Goal: Task Accomplishment & Management: Use online tool/utility

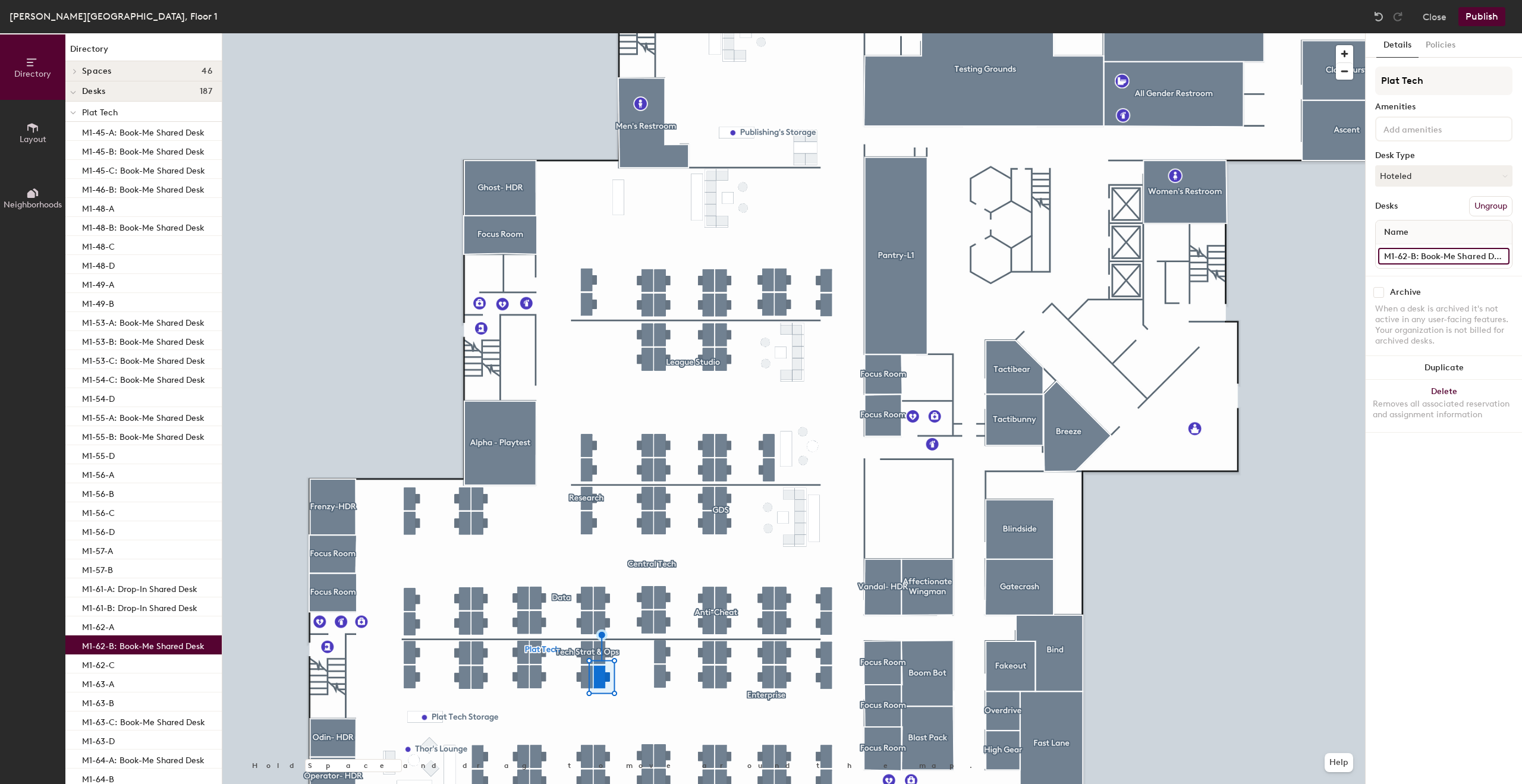
click at [1421, 259] on input "M1-62-B: Book-Me Shared Desk" at bounding box center [1444, 256] width 132 height 17
click at [1421, 259] on input "M1-62-B: Book-Me Shared Desk" at bounding box center [1444, 256] width 132 height 17
click at [1426, 256] on input "M1-62-B: Book-Me Shared Desk" at bounding box center [1444, 256] width 132 height 17
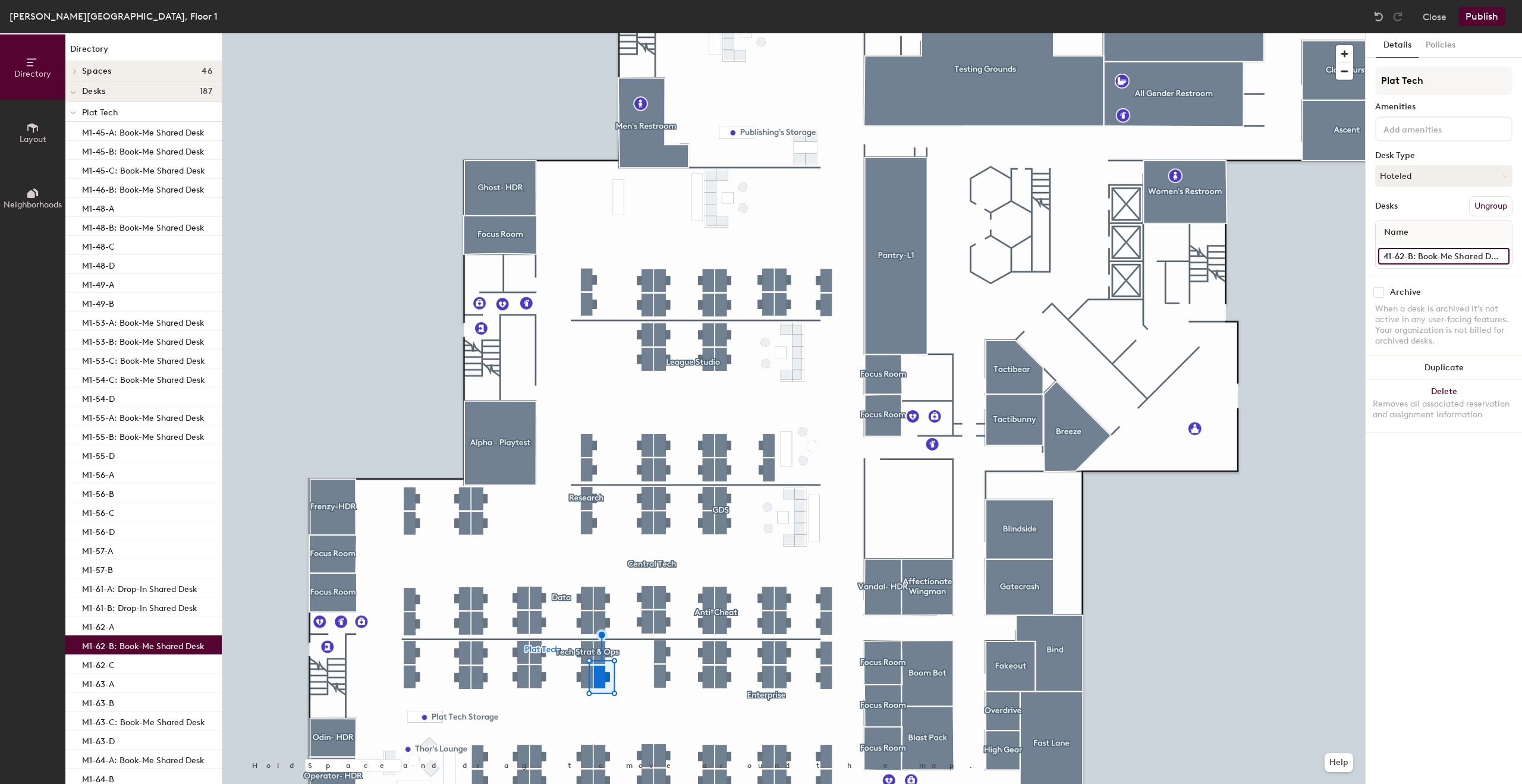
drag, startPoint x: 1419, startPoint y: 255, endPoint x: 1521, endPoint y: 254, distance: 102.0
click at [1521, 254] on div "Details Policies Plat Tech Amenities Desk Type Hoteled Desks Ungroup Name M1-62…" at bounding box center [1444, 408] width 157 height 751
type input "M1-62-B"
click at [1435, 180] on button "Hoteled" at bounding box center [1443, 176] width 137 height 21
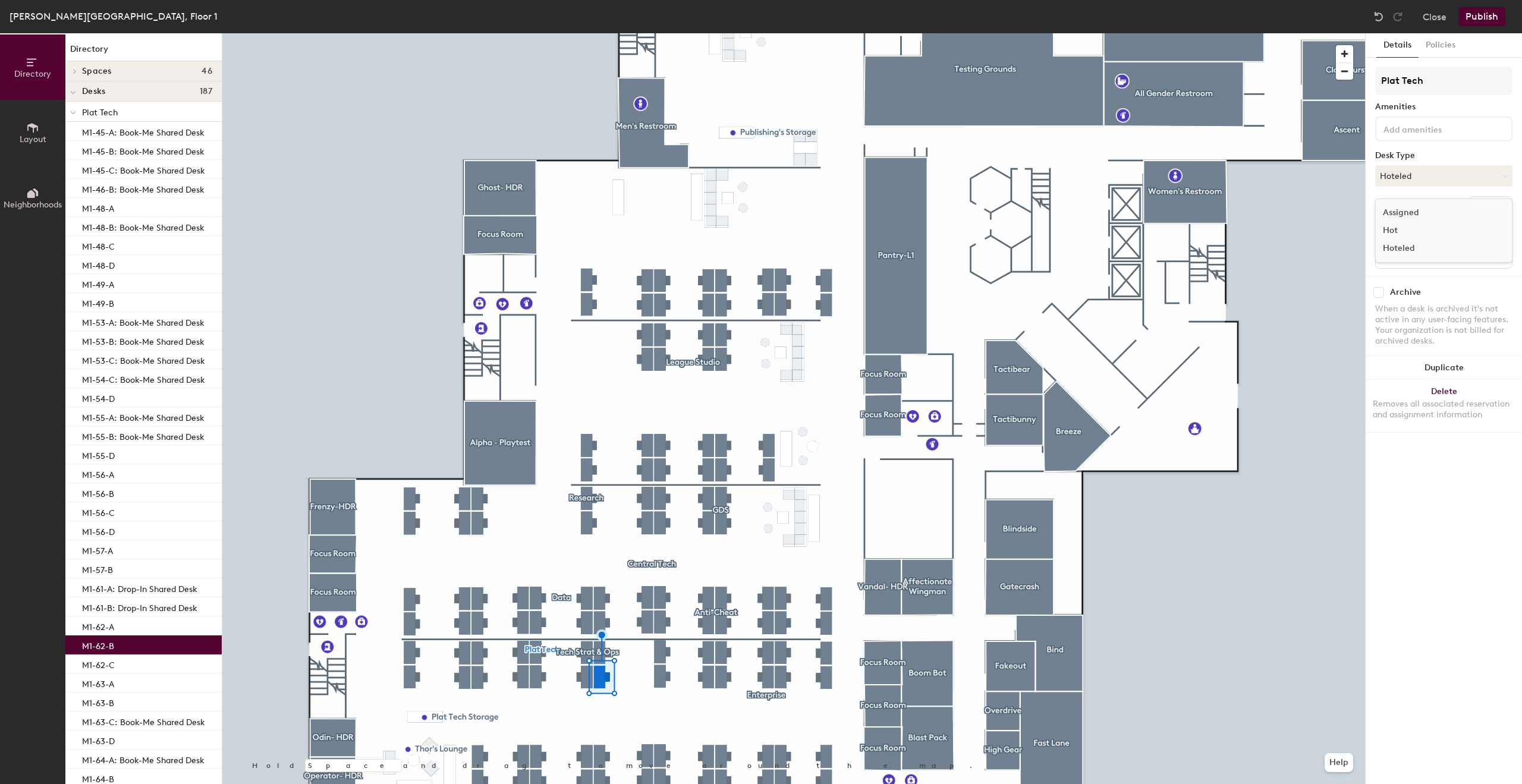
click at [1425, 206] on div "Assigned" at bounding box center [1435, 213] width 119 height 18
click at [1491, 20] on button "Publish" at bounding box center [1482, 16] width 47 height 19
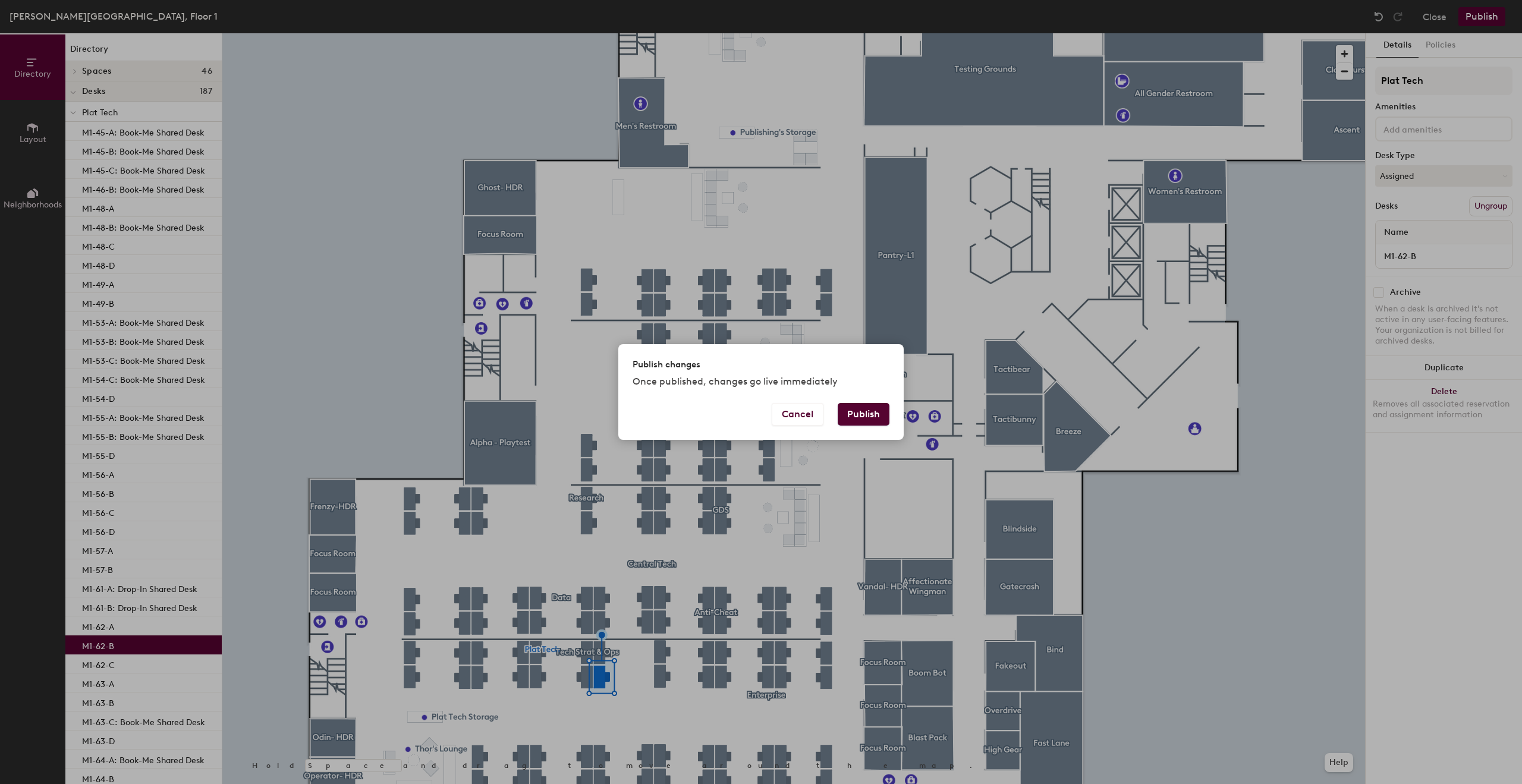
click at [871, 415] on button "Publish" at bounding box center [864, 415] width 52 height 23
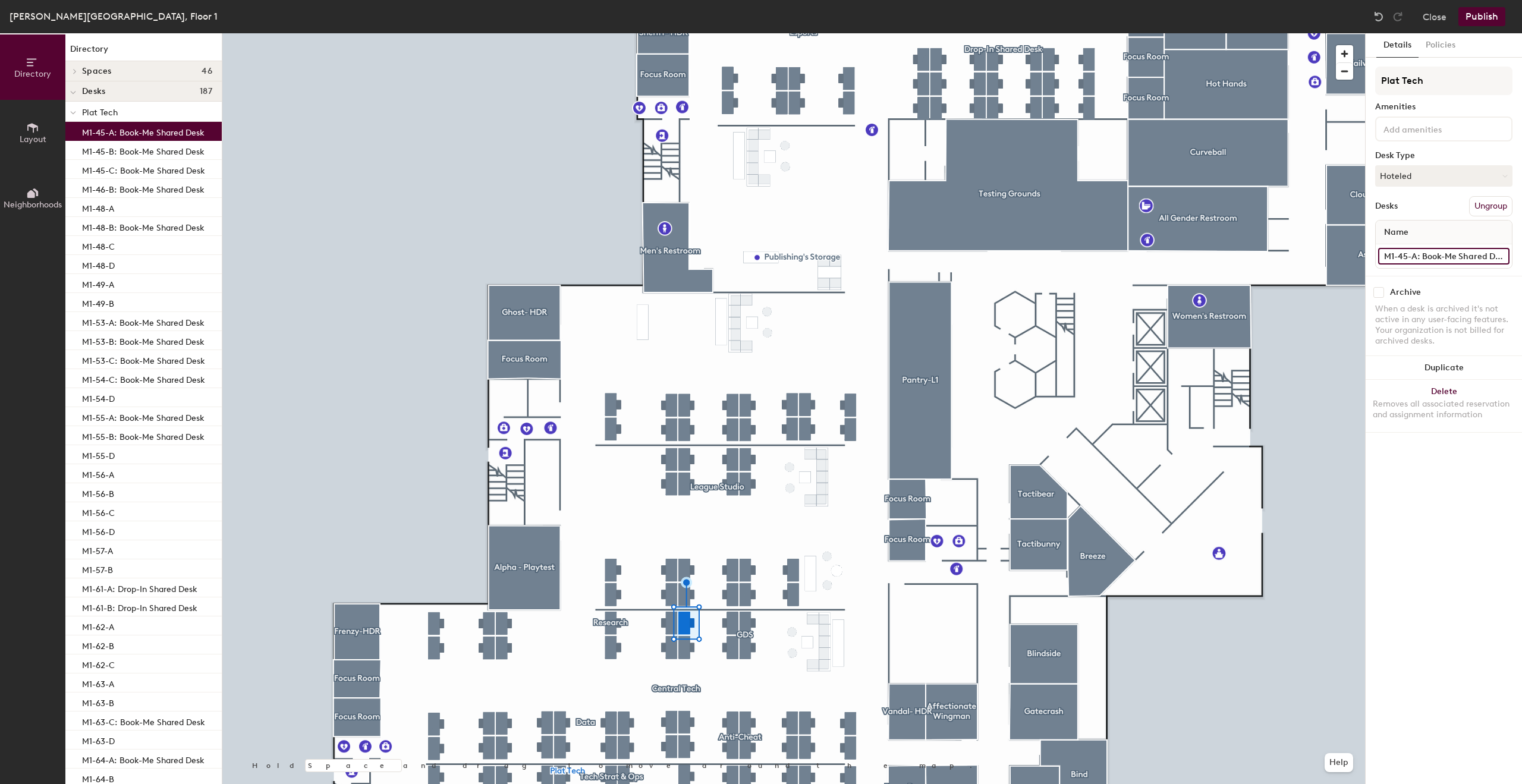
click at [1421, 261] on input "M1-45-A: Book-Me Shared Desk" at bounding box center [1444, 256] width 132 height 17
click at [1424, 256] on input "M1-45-A: Book-Me Shared Desk" at bounding box center [1444, 256] width 132 height 17
drag, startPoint x: 1454, startPoint y: 259, endPoint x: 1521, endPoint y: 243, distance: 68.9
click at [1521, 243] on div "Details Policies Plat Tech Amenities Desk Type Hoteled Desks Ungroup Name M1-45…" at bounding box center [1444, 408] width 157 height 751
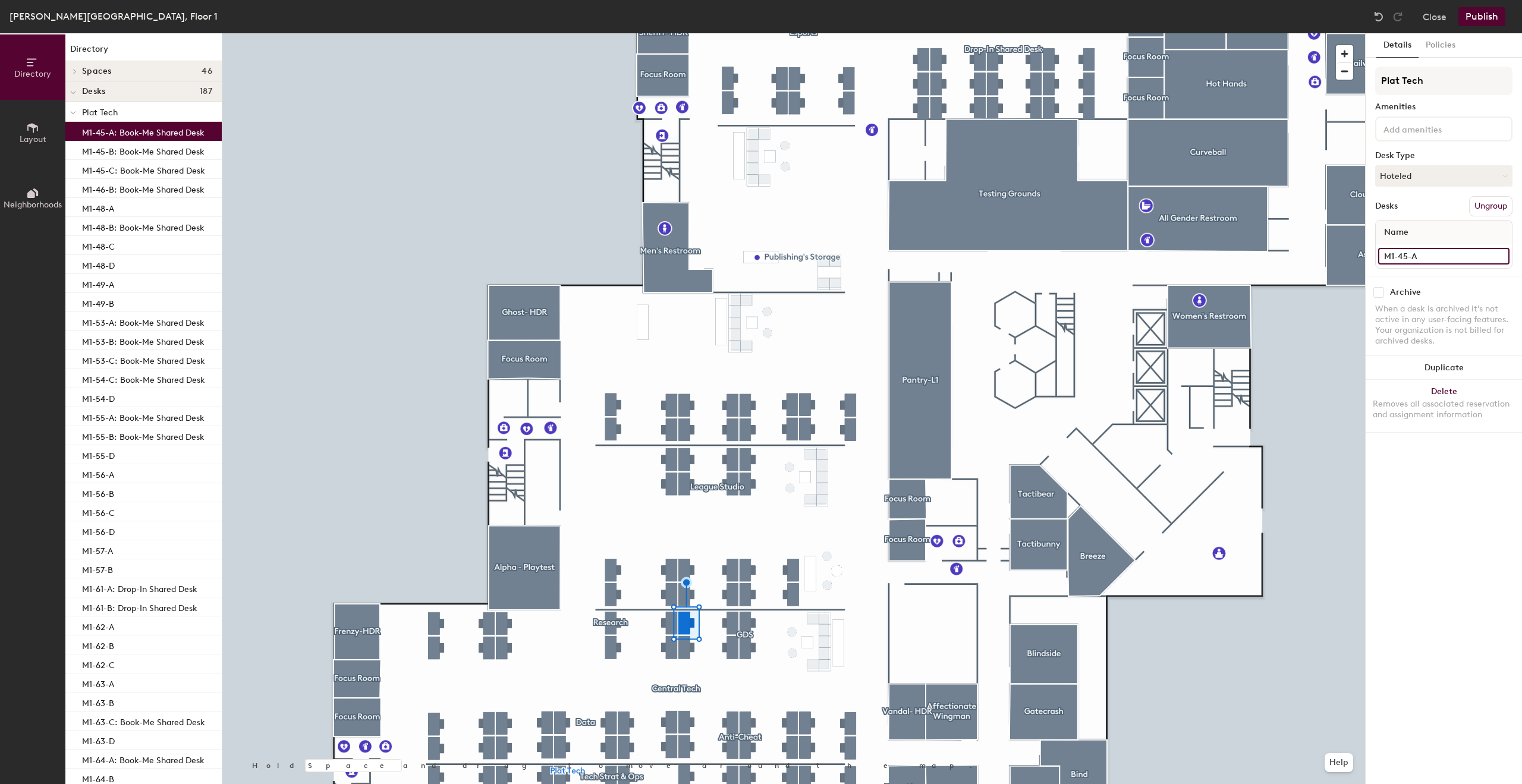
scroll to position [0, 0]
type input "M1-45-A"
click at [1417, 171] on button "Hoteled" at bounding box center [1443, 176] width 137 height 21
click at [1416, 212] on div "Assigned" at bounding box center [1435, 213] width 119 height 18
click at [1490, 18] on button "Publish" at bounding box center [1482, 16] width 47 height 19
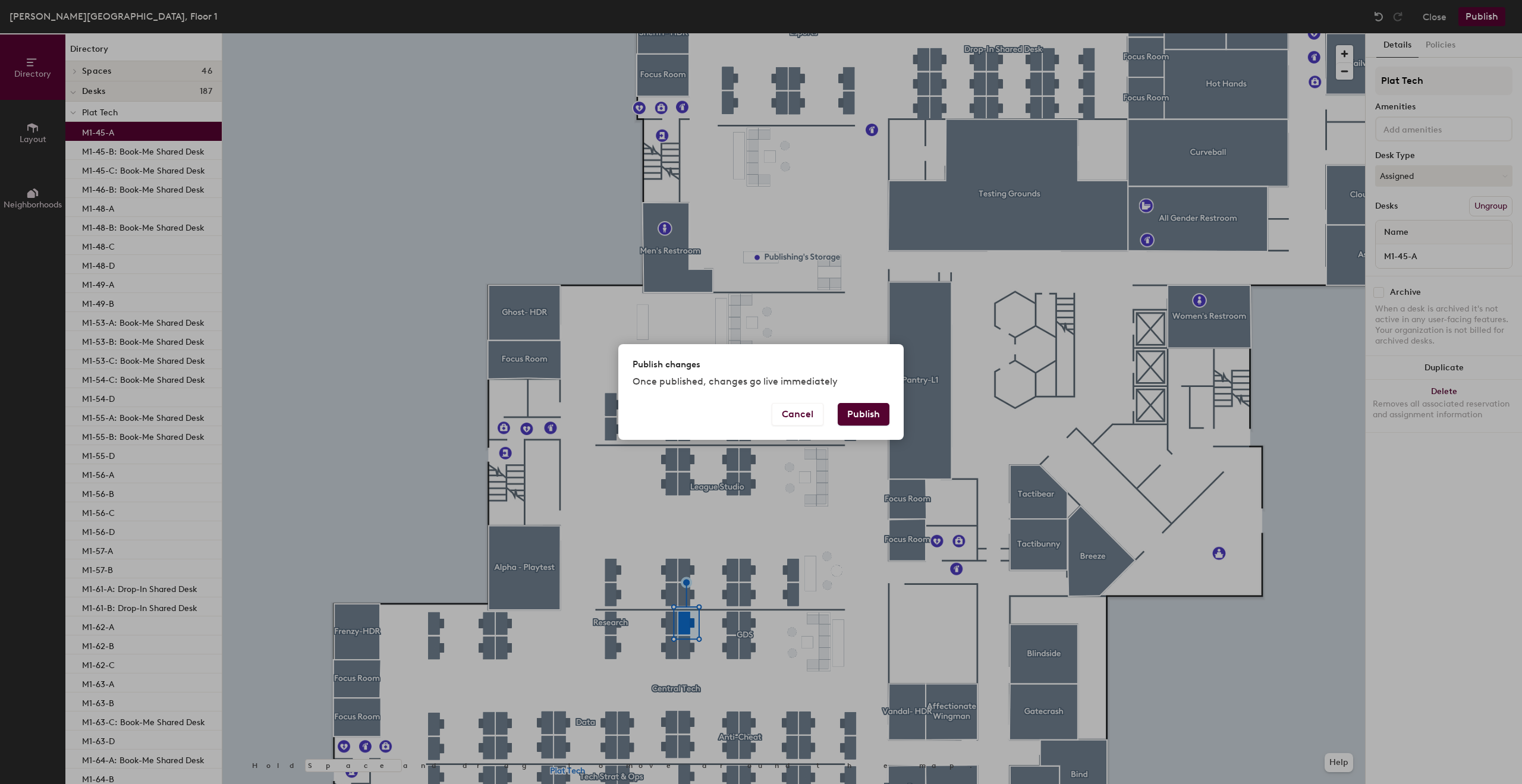
click at [855, 411] on button "Publish" at bounding box center [864, 415] width 52 height 23
